Goal: Information Seeking & Learning: Learn about a topic

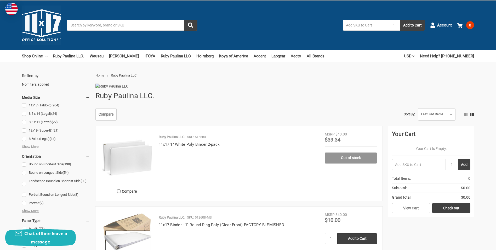
scroll to position [105, 0]
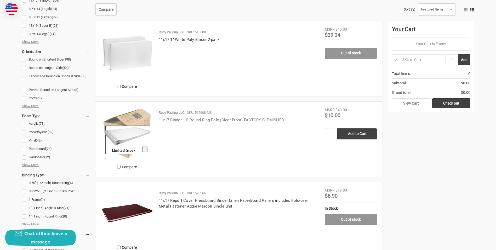
click at [212, 122] on link "11x17 Binder - 1" Round Ring Poly (Clear Frost) FACTORY BLEMISHED" at bounding box center [222, 119] width 126 height 5
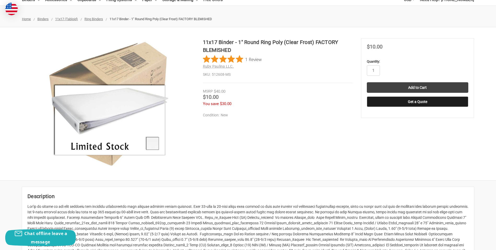
scroll to position [79, 0]
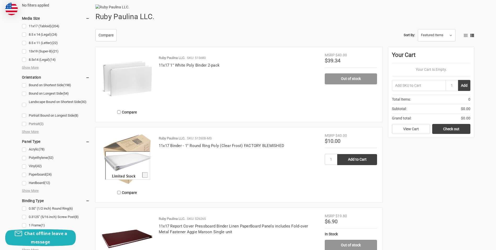
scroll to position [79, 0]
click at [25, 26] on link "11x17 (Tabloid) (204)" at bounding box center [56, 26] width 68 height 7
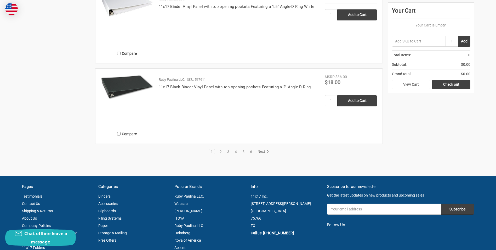
scroll to position [942, 0]
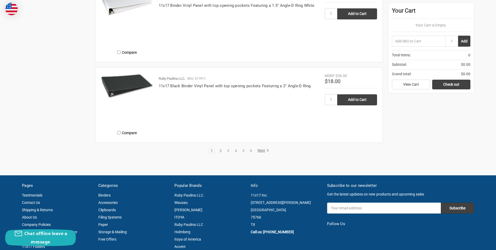
click at [219, 152] on link "2" at bounding box center [221, 151] width 6 height 4
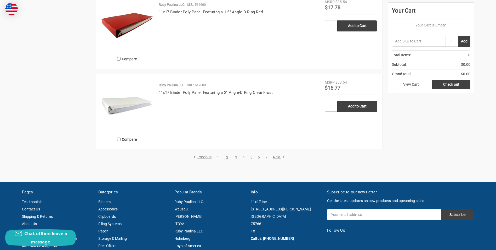
scroll to position [942, 0]
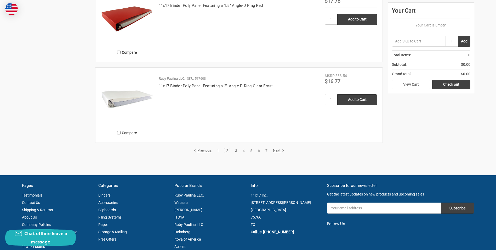
click at [236, 152] on link "3" at bounding box center [236, 151] width 6 height 4
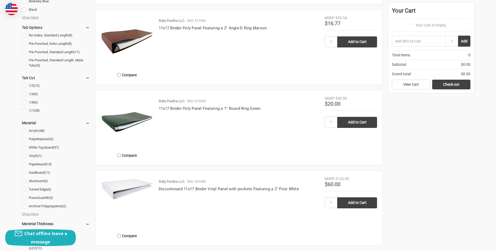
scroll to position [523, 0]
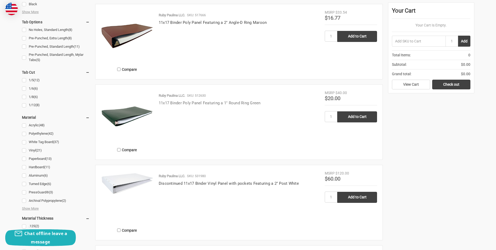
click at [227, 105] on link "11x17 Binder Poly Panel Featuring a 1" Round Ring Green" at bounding box center [210, 102] width 102 height 5
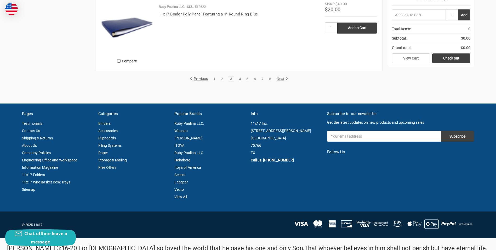
scroll to position [1047, 0]
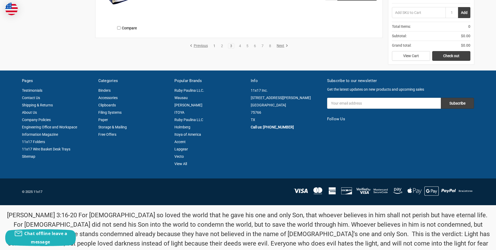
click at [214, 48] on link "1" at bounding box center [215, 46] width 6 height 4
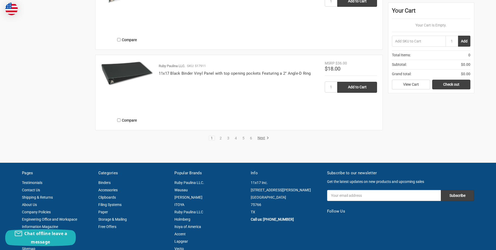
scroll to position [968, 0]
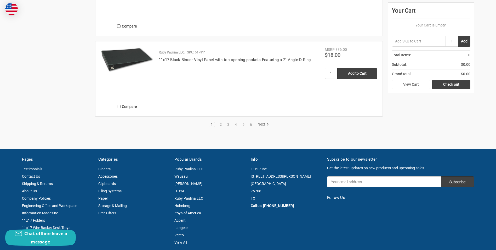
click at [221, 126] on link "2" at bounding box center [221, 124] width 6 height 4
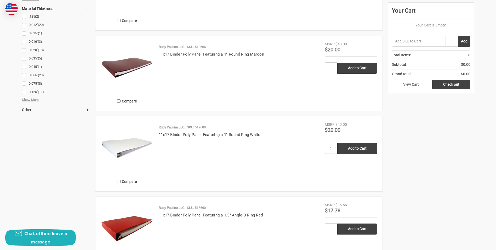
scroll to position [916, 0]
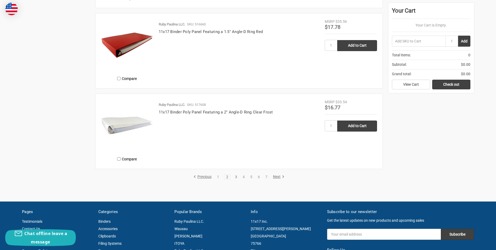
click at [236, 178] on link "3" at bounding box center [236, 177] width 6 height 4
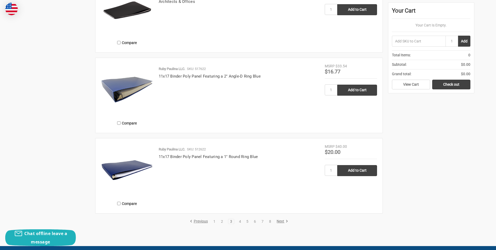
scroll to position [890, 0]
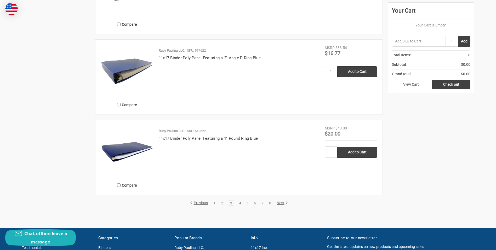
click at [239, 205] on link "4" at bounding box center [240, 203] width 6 height 4
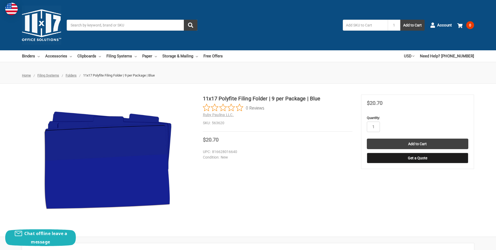
drag, startPoint x: 248, startPoint y: 183, endPoint x: 249, endPoint y: 174, distance: 9.3
click at [249, 183] on div "11x17 Polyfite Filing Folder | 9 per Package | Blue 0 Reviews Ruby Paulina LLC.…" at bounding box center [248, 159] width 496 height 131
click at [338, 115] on h2 "Ruby Paulina LLC." at bounding box center [278, 114] width 150 height 5
click at [335, 115] on h2 "Ruby Paulina LLC." at bounding box center [278, 114] width 150 height 5
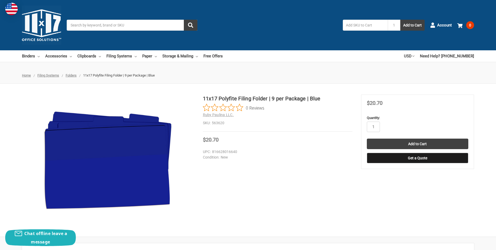
click at [339, 107] on div "0 Reviews" at bounding box center [278, 108] width 150 height 8
